Goal: Information Seeking & Learning: Compare options

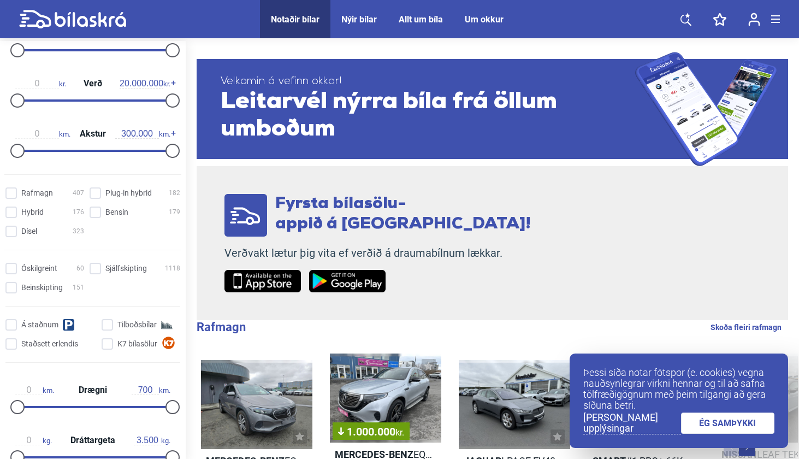
scroll to position [227, 0]
click at [12, 231] on input "Dísel 323" at bounding box center [46, 231] width 79 height 11
checkbox input "true"
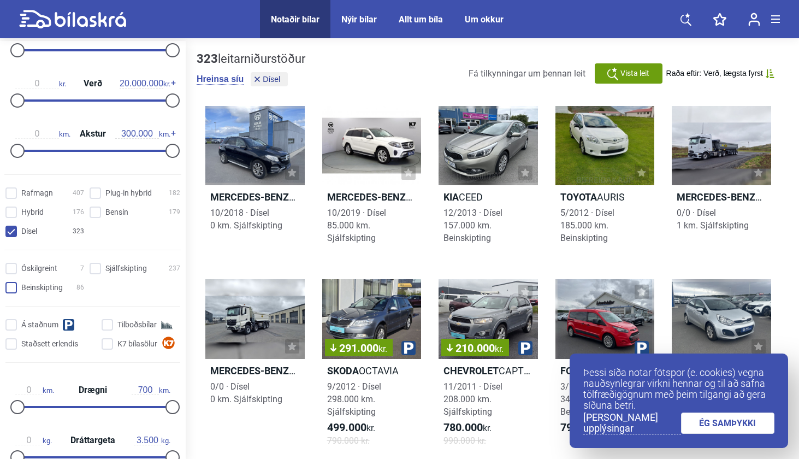
click at [16, 290] on input "Beinskipting 86" at bounding box center [46, 287] width 79 height 11
checkbox input "true"
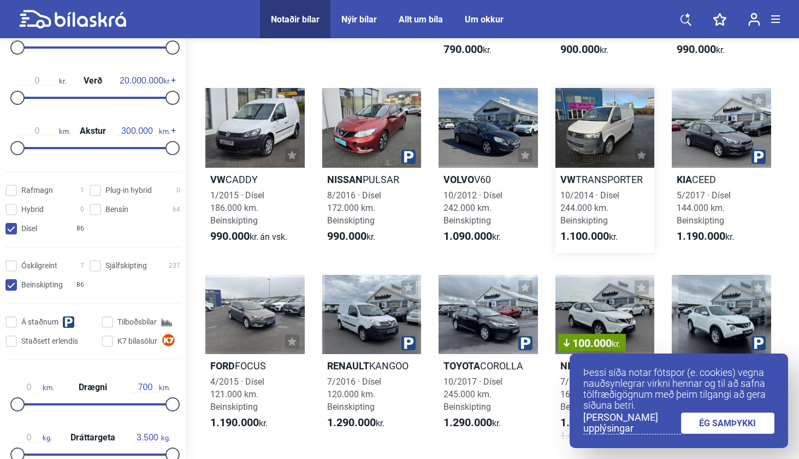
scroll to position [204, 0]
click at [465, 365] on b "Toyota" at bounding box center [462, 365] width 37 height 11
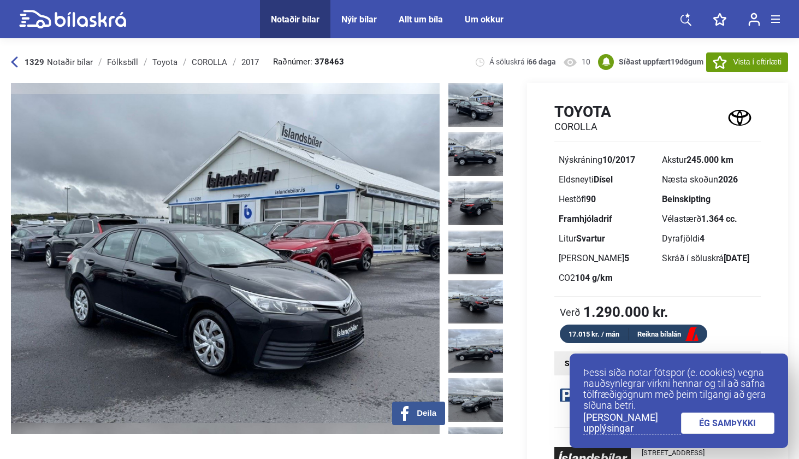
click at [707, 429] on link "ÉG SAMÞYKKI" at bounding box center [728, 422] width 94 height 21
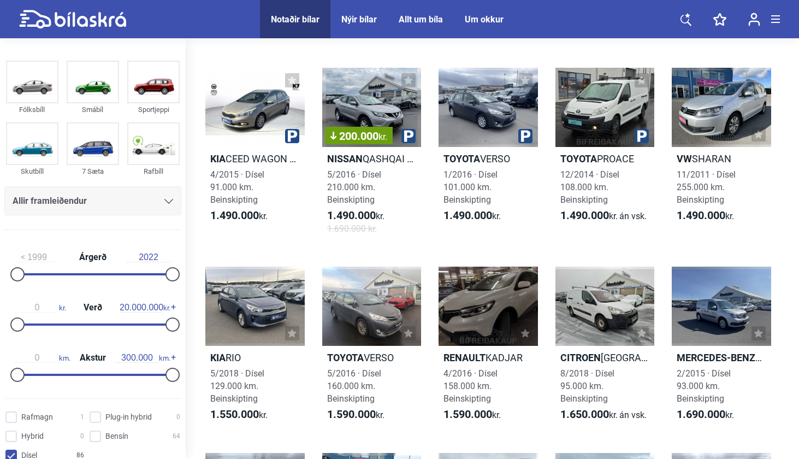
scroll to position [609, 0]
